Goal: Information Seeking & Learning: Learn about a topic

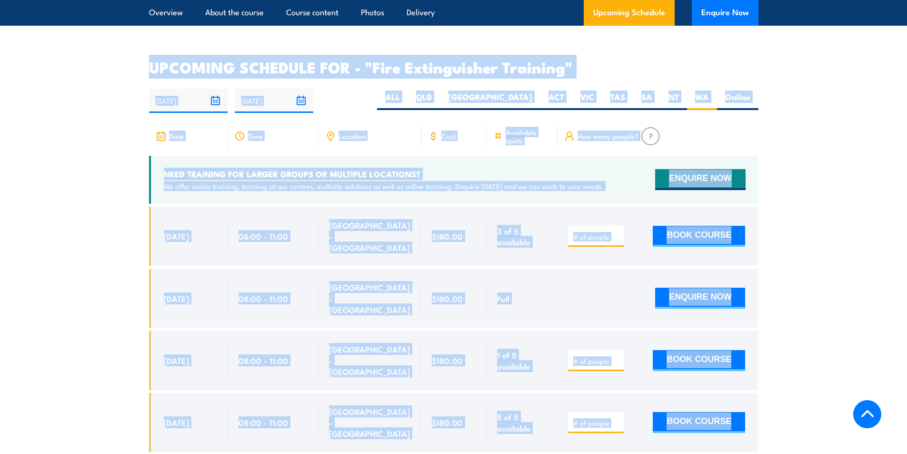
drag, startPoint x: 864, startPoint y: 278, endPoint x: 804, endPoint y: -26, distance: 310.2
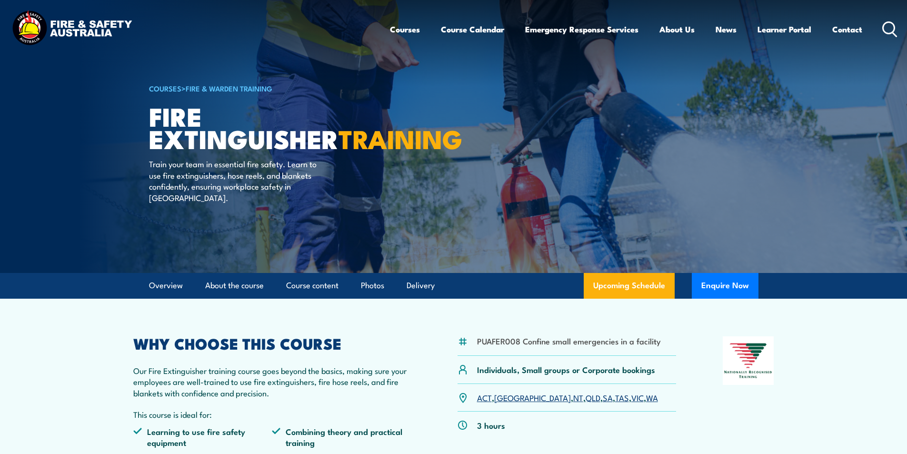
click at [893, 23] on icon at bounding box center [890, 29] width 15 height 16
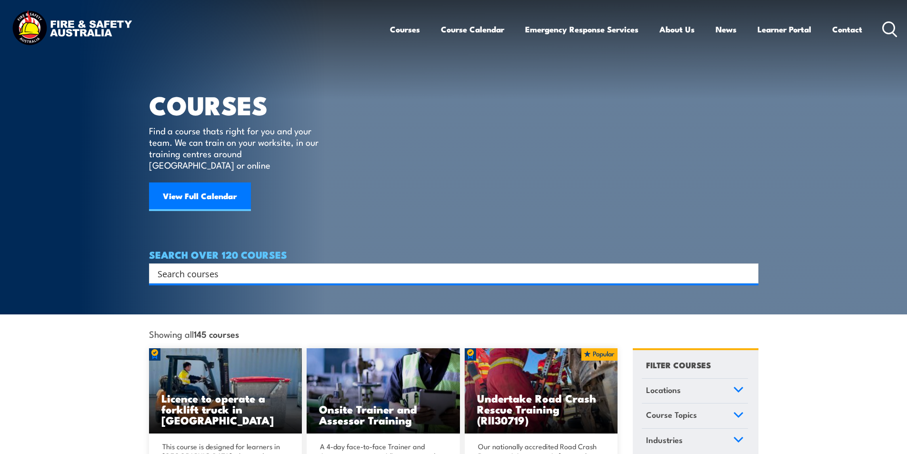
drag, startPoint x: 221, startPoint y: 257, endPoint x: 233, endPoint y: 257, distance: 11.4
click at [221, 266] on input "Search input" at bounding box center [448, 273] width 580 height 14
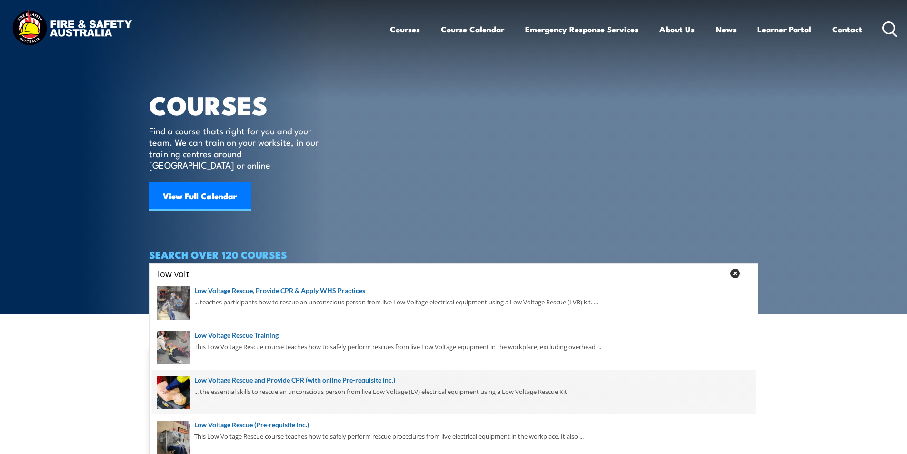
scroll to position [134, 0]
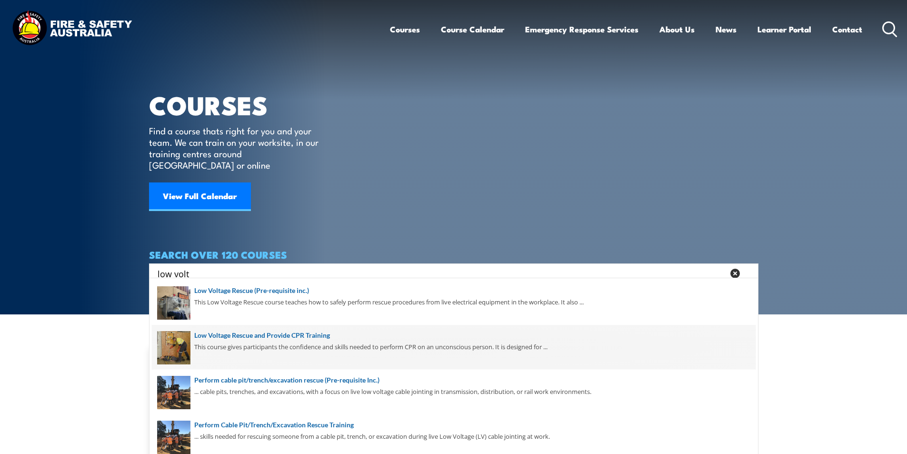
type input "low volt"
click at [302, 333] on span at bounding box center [454, 347] width 604 height 45
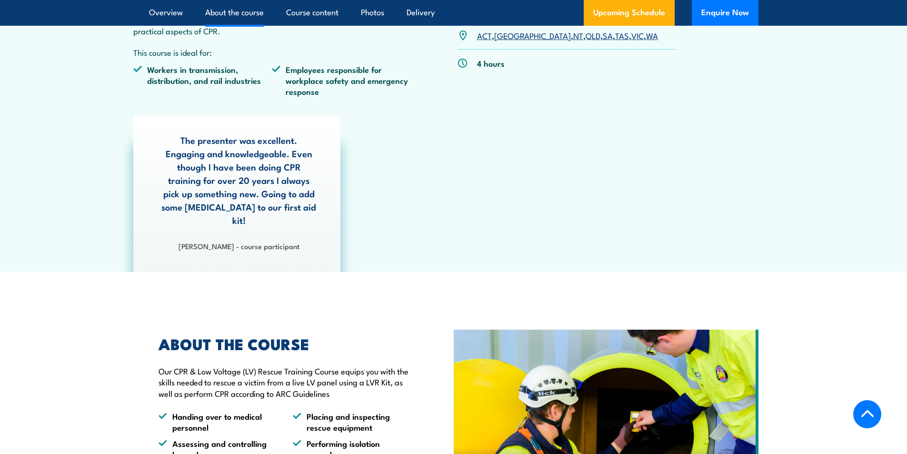
scroll to position [333, 0]
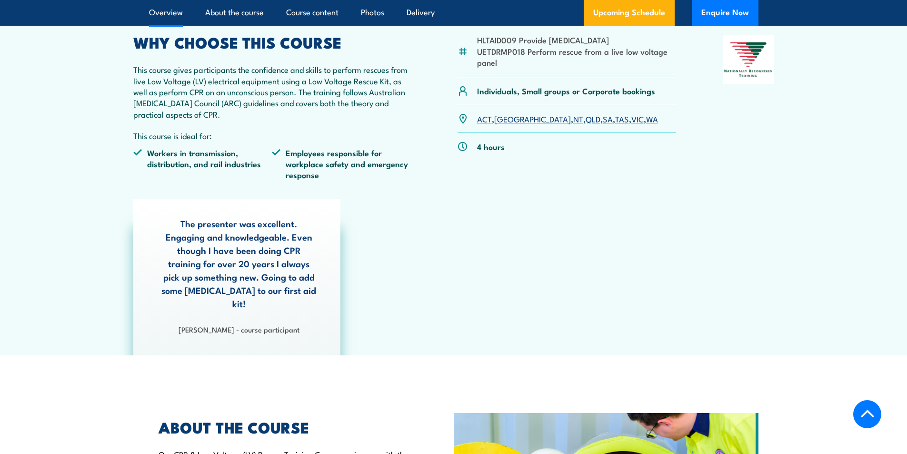
click at [586, 120] on link "QLD" at bounding box center [593, 118] width 15 height 11
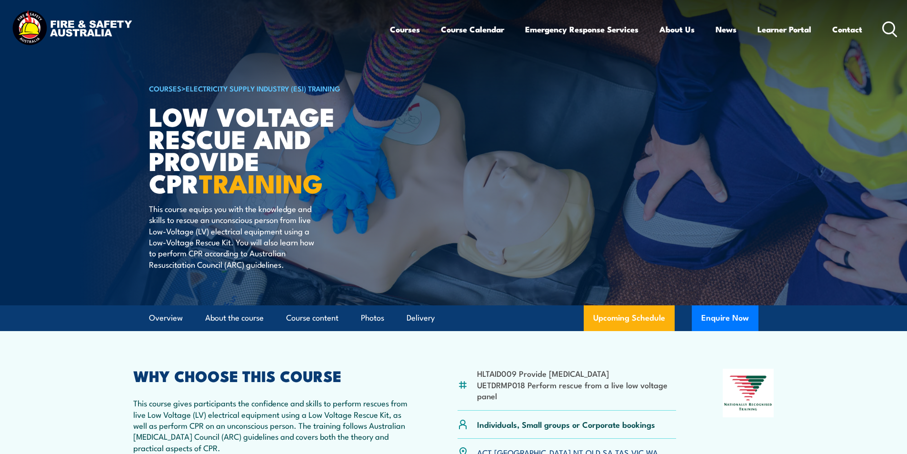
click at [888, 28] on icon at bounding box center [890, 29] width 15 height 16
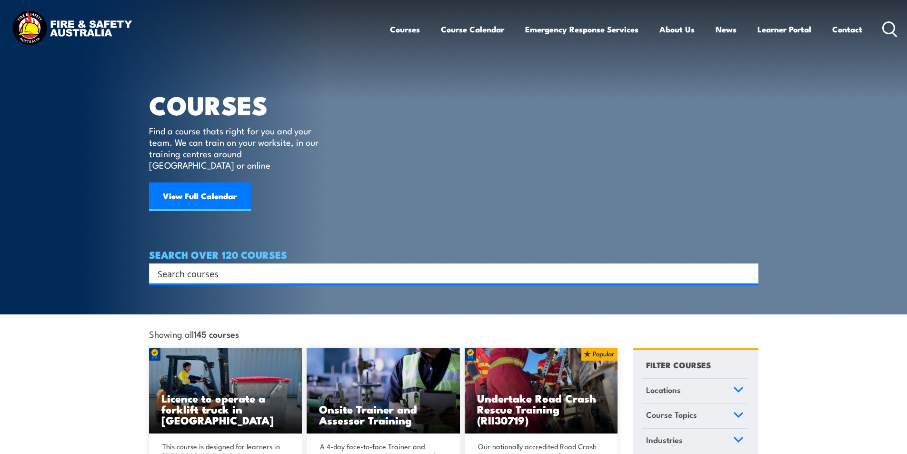
click at [197, 266] on input "Search input" at bounding box center [448, 273] width 580 height 14
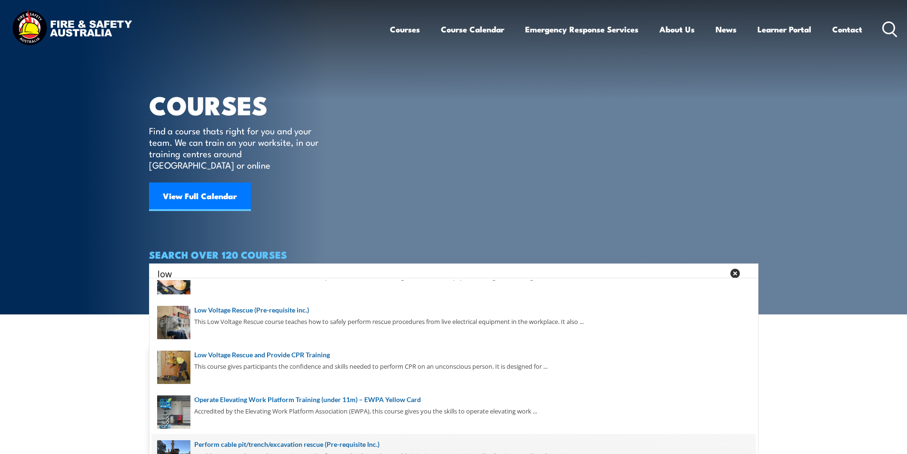
scroll to position [95, 0]
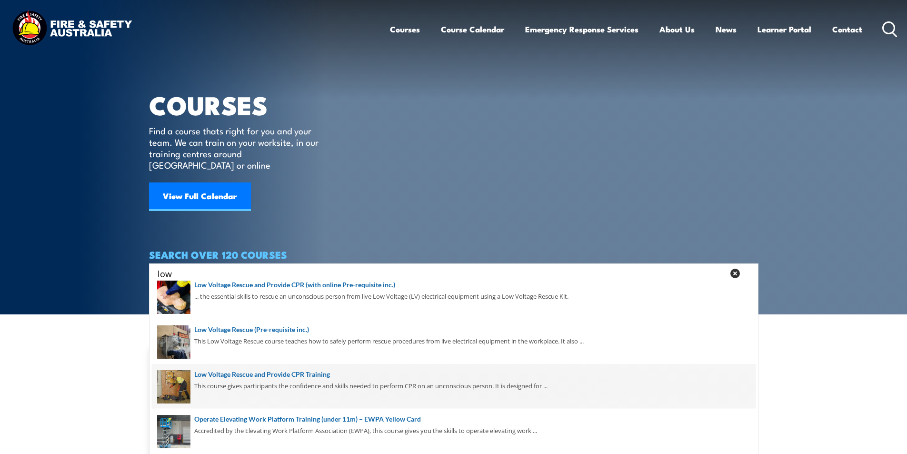
type input "low"
click at [317, 372] on span at bounding box center [454, 386] width 604 height 45
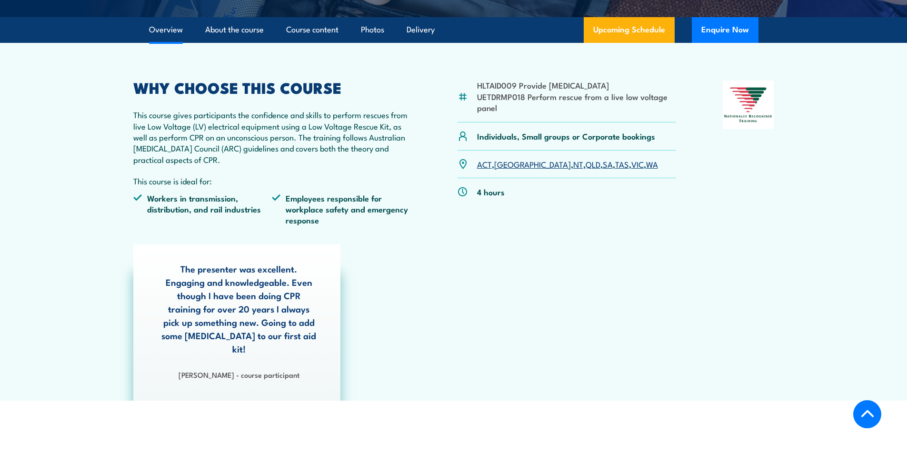
scroll to position [333, 0]
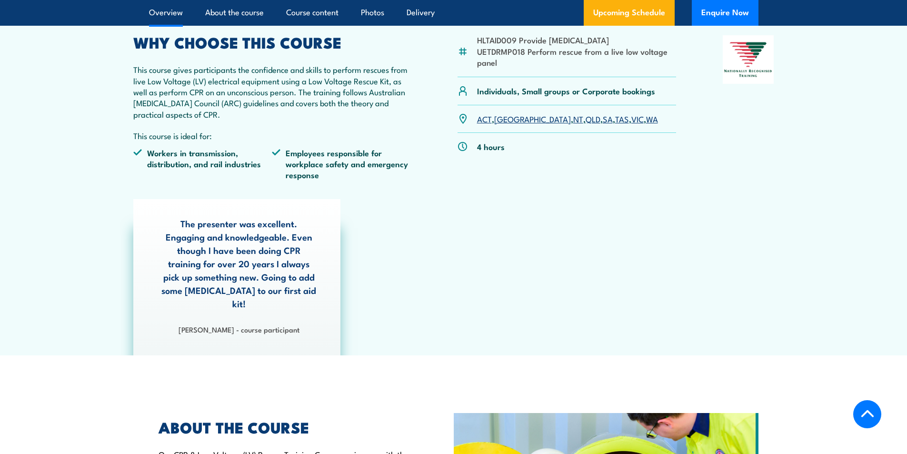
click at [586, 120] on link "QLD" at bounding box center [593, 118] width 15 height 11
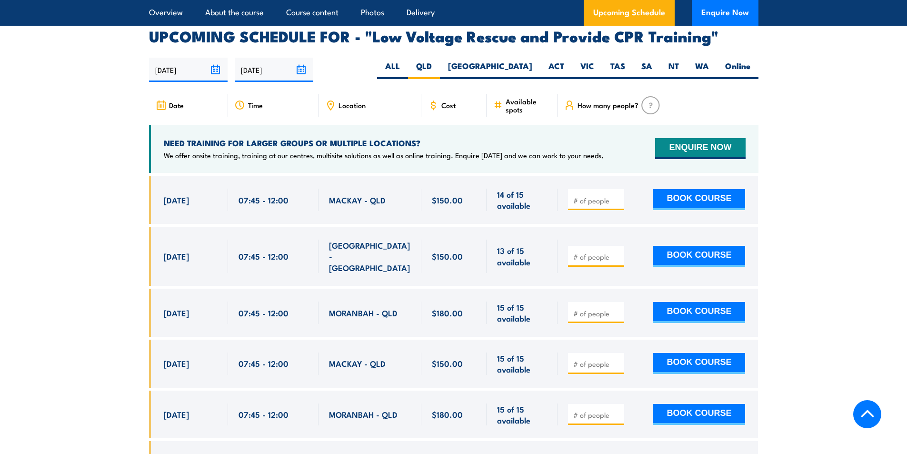
scroll to position [1650, 0]
